Goal: Task Accomplishment & Management: Manage account settings

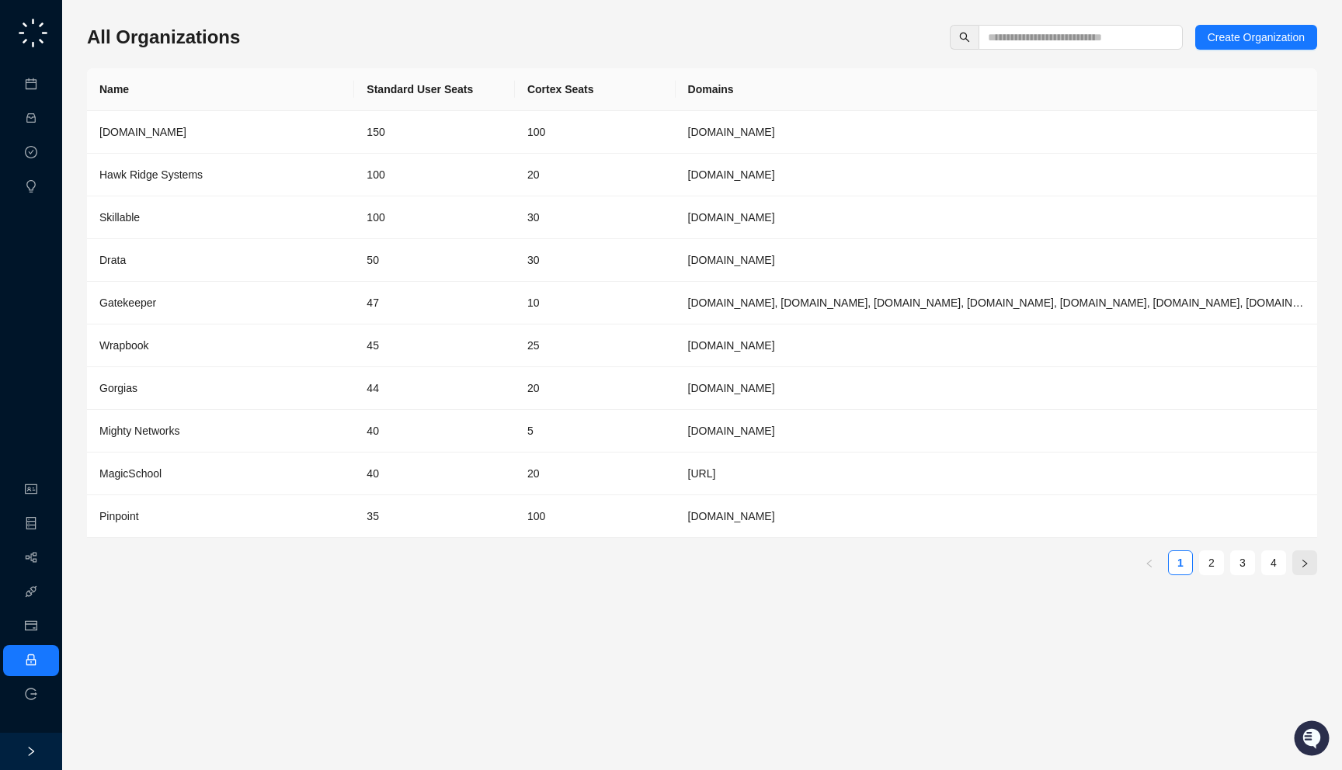
click at [1309, 567] on button "button" at bounding box center [1304, 563] width 25 height 25
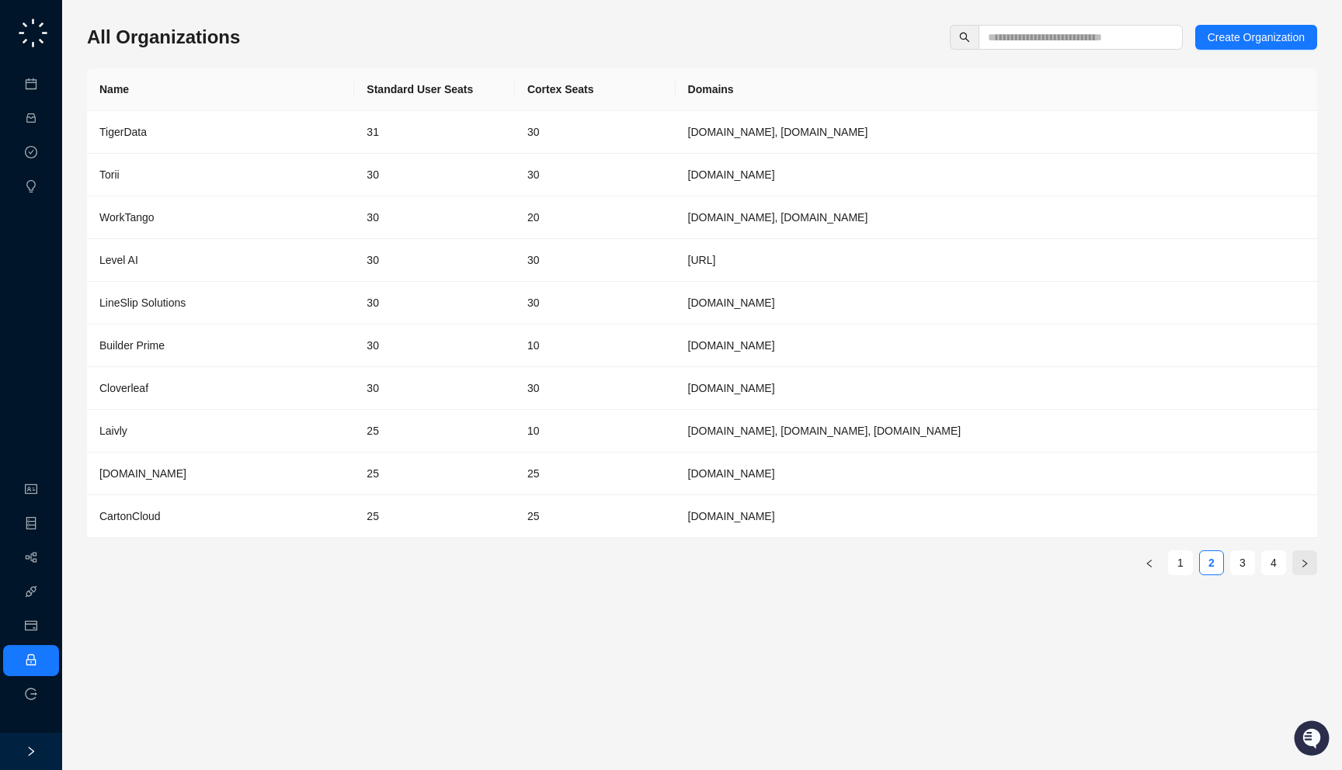
click at [1309, 567] on button "button" at bounding box center [1304, 563] width 25 height 25
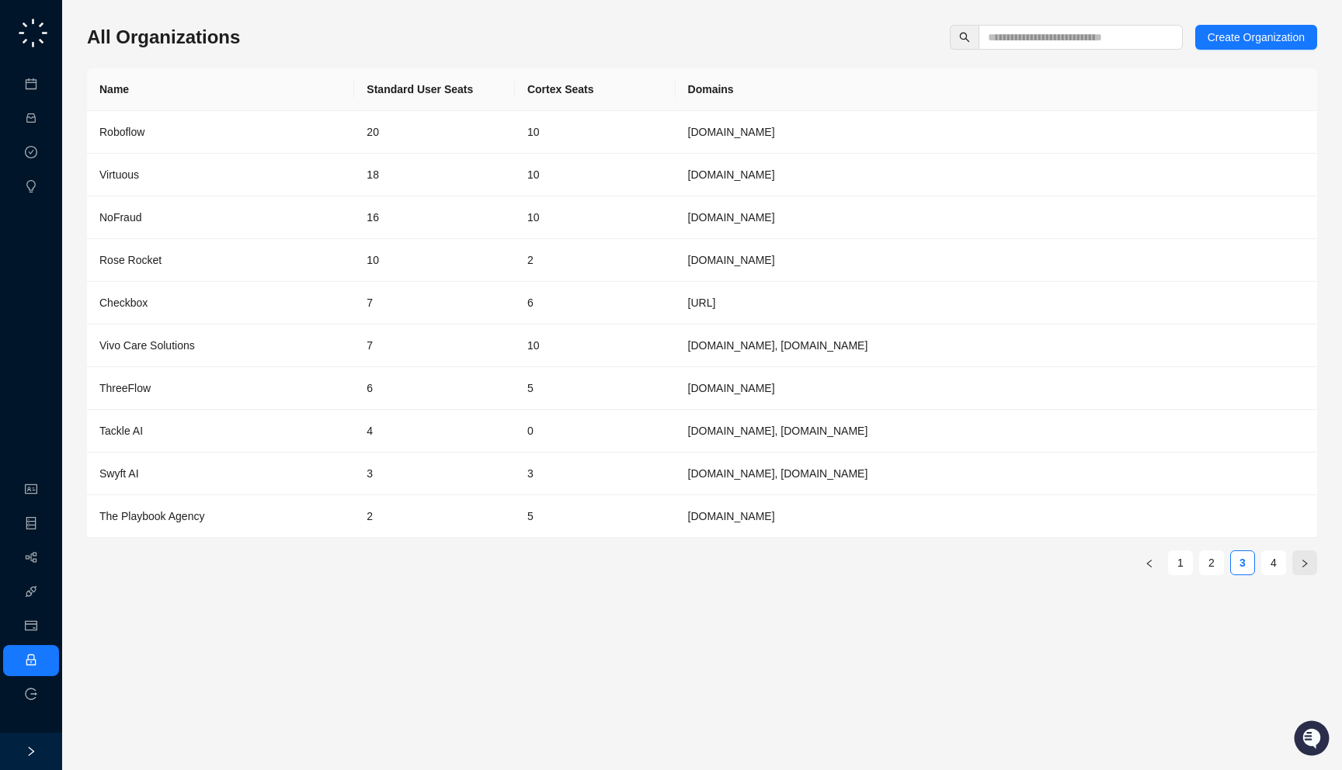
click at [1309, 567] on button "button" at bounding box center [1304, 563] width 25 height 25
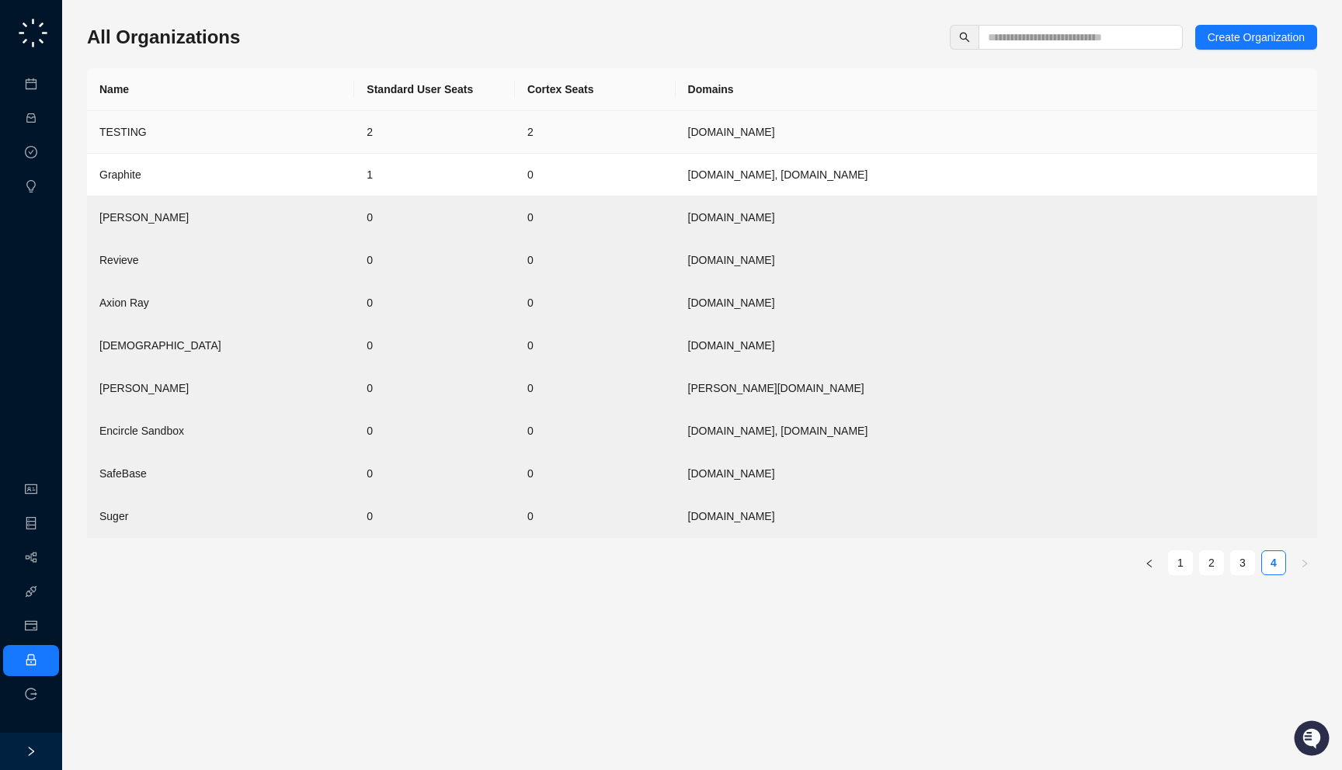
click at [947, 142] on td "[DOMAIN_NAME]" at bounding box center [996, 132] width 641 height 43
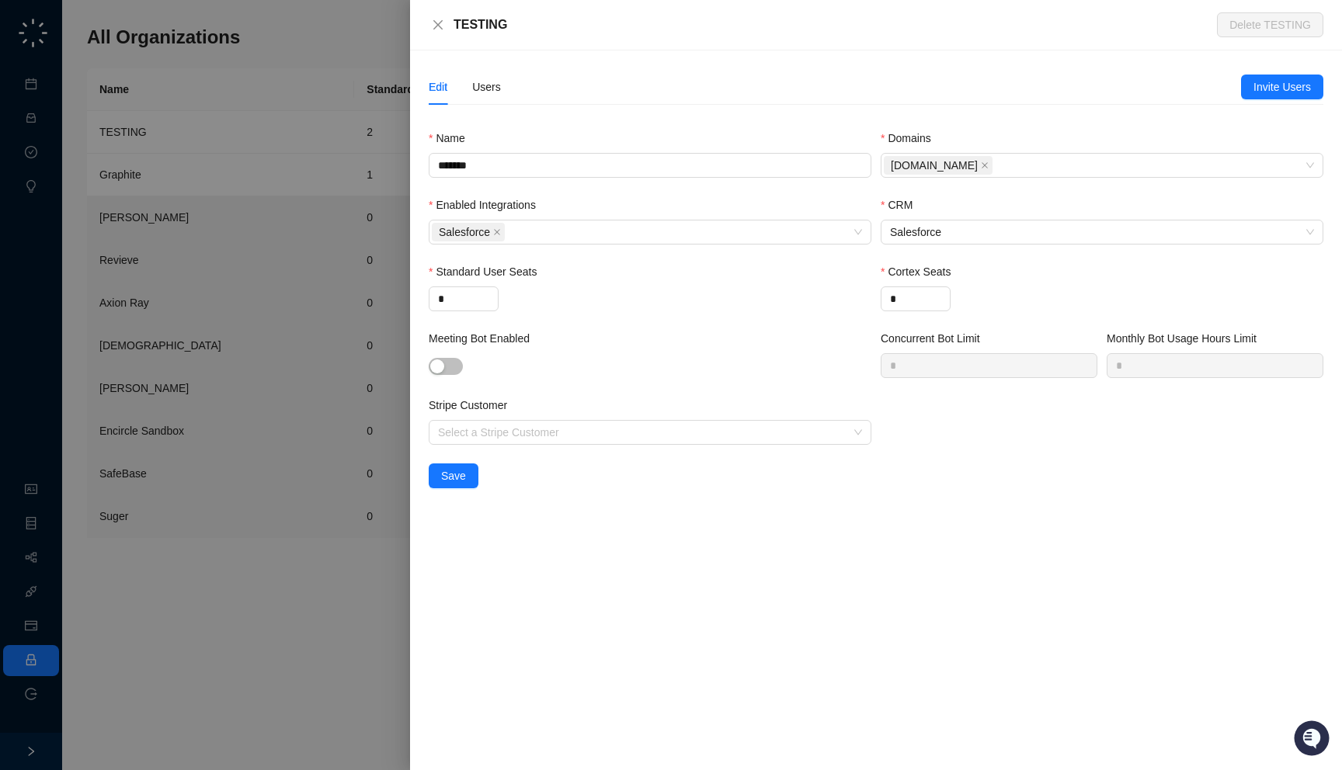
click at [509, 95] on div "Edit Users" at bounding box center [835, 87] width 812 height 36
click at [492, 93] on div "Users" at bounding box center [486, 86] width 29 height 17
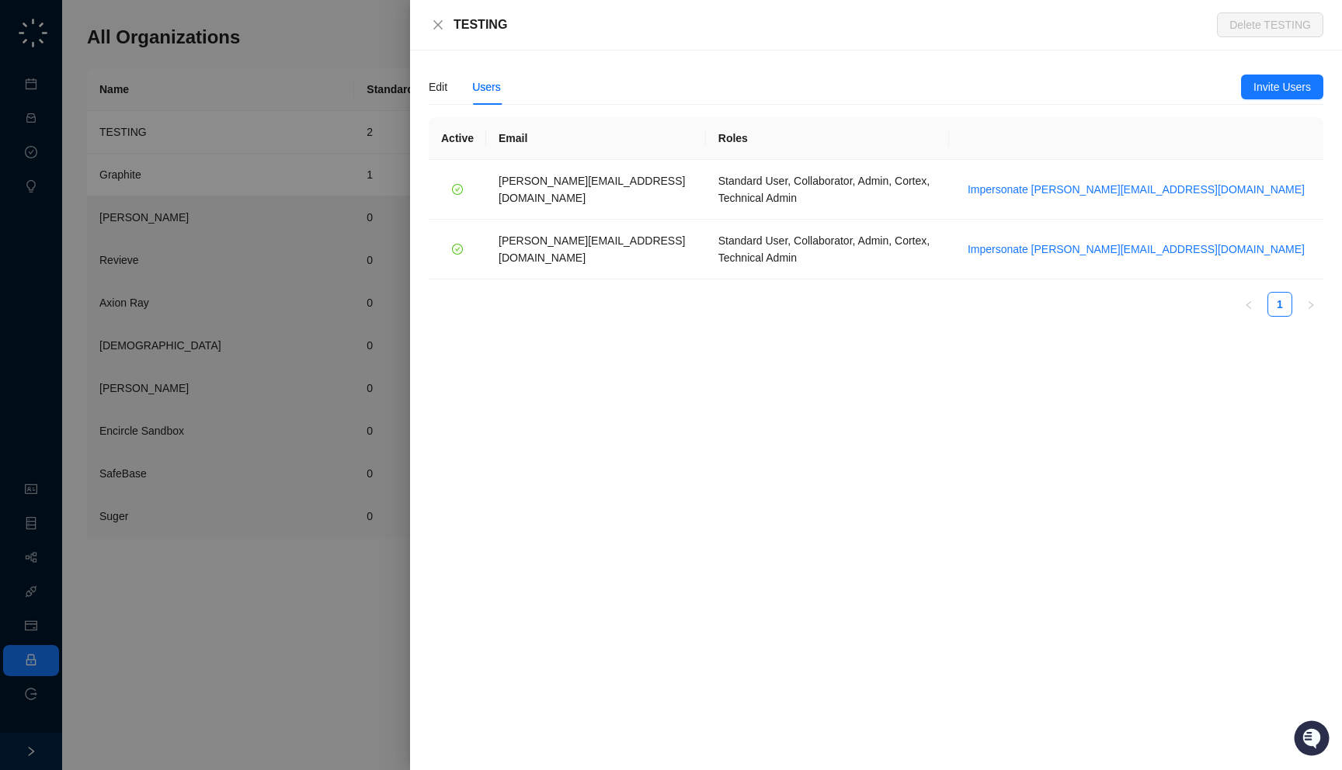
click at [368, 210] on div at bounding box center [671, 385] width 1342 height 770
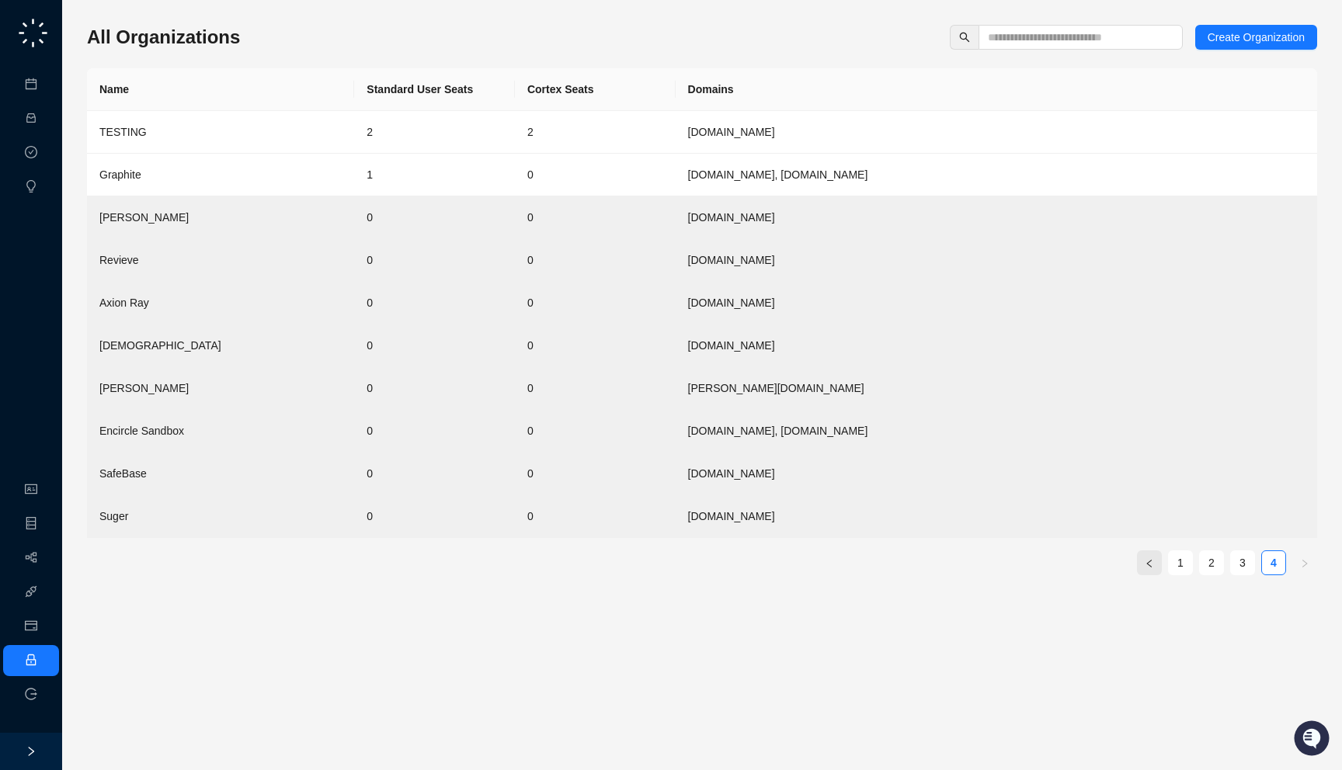
click at [1148, 567] on icon "left" at bounding box center [1149, 563] width 9 height 9
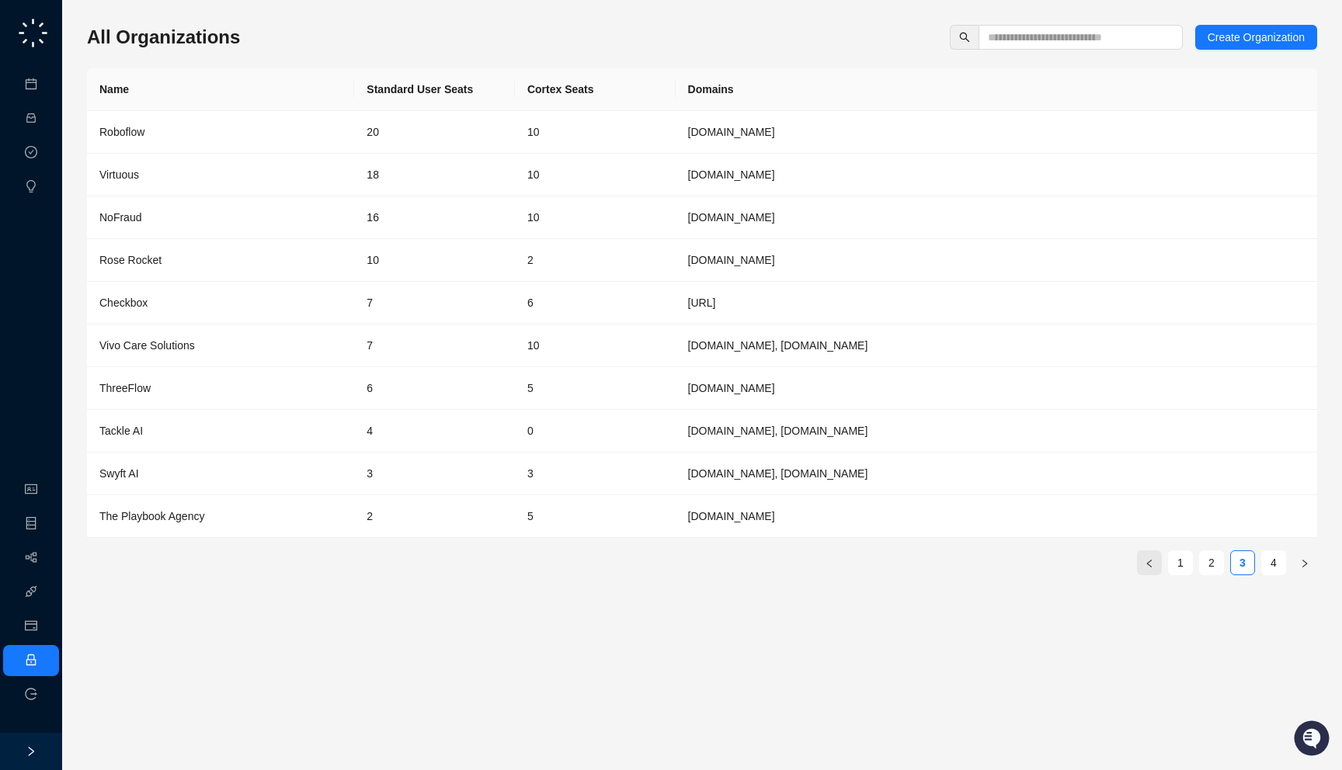
click at [1151, 569] on button "button" at bounding box center [1149, 563] width 25 height 25
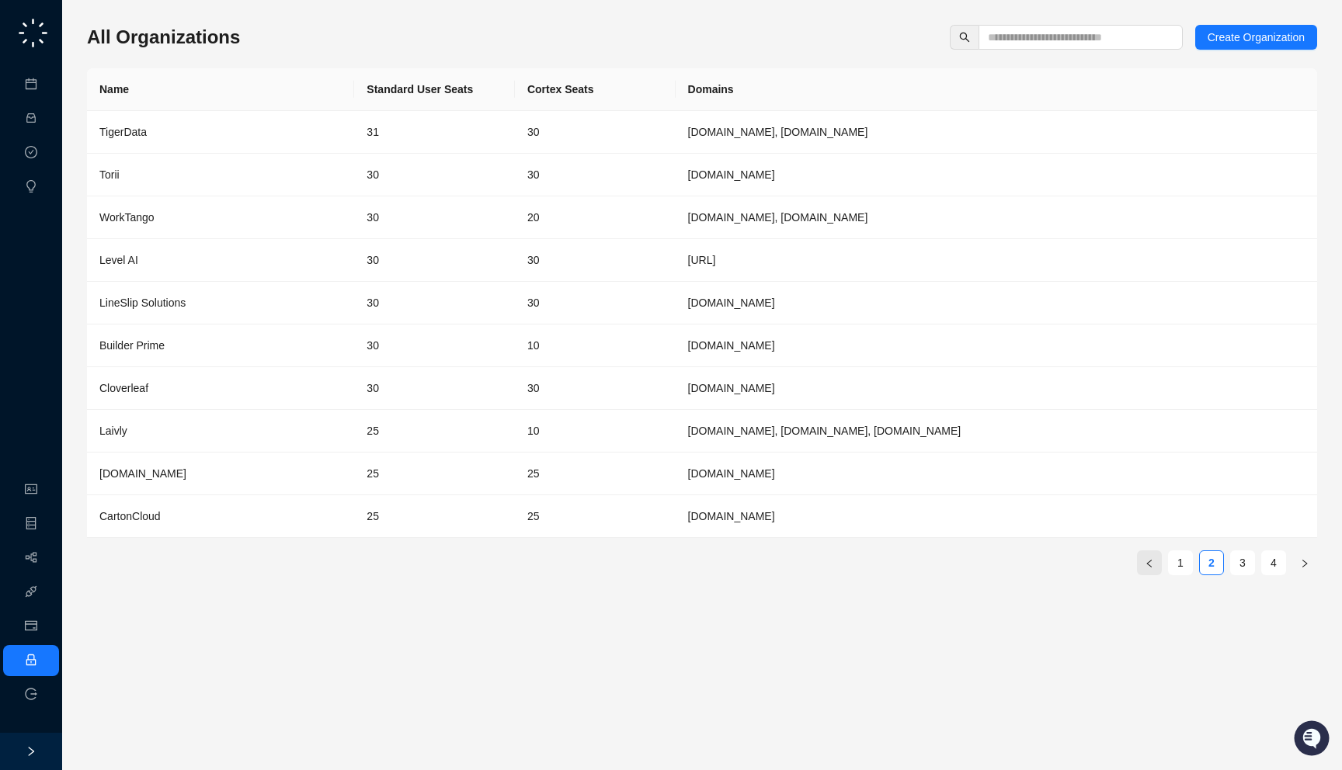
click at [1151, 569] on button "button" at bounding box center [1149, 563] width 25 height 25
